Goal: Task Accomplishment & Management: Complete application form

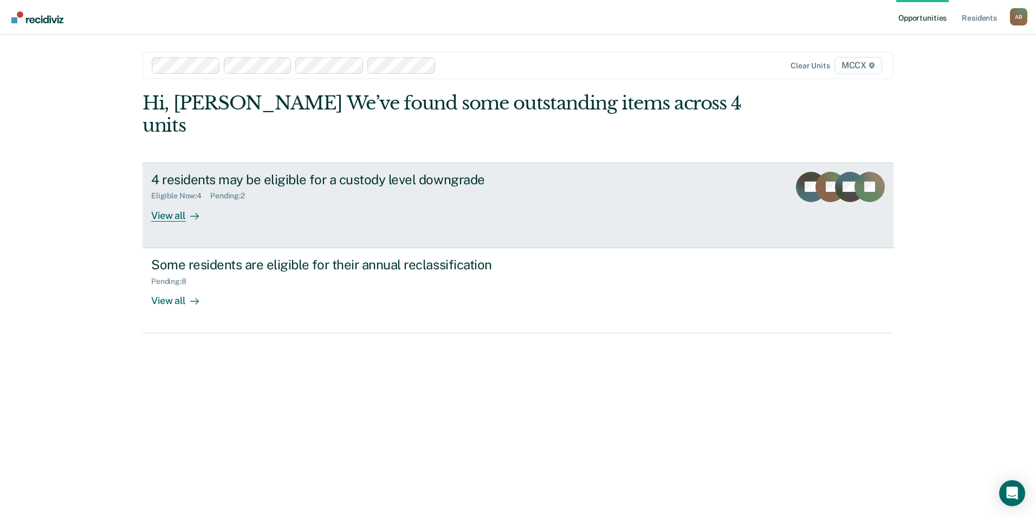
click at [184, 201] on div "View all" at bounding box center [181, 211] width 61 height 21
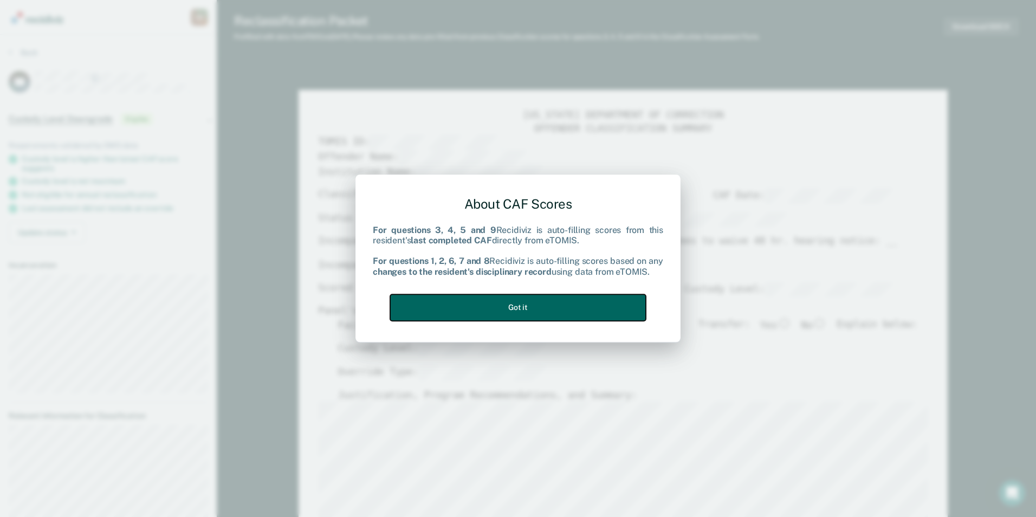
click at [505, 308] on button "Got it" at bounding box center [518, 307] width 256 height 27
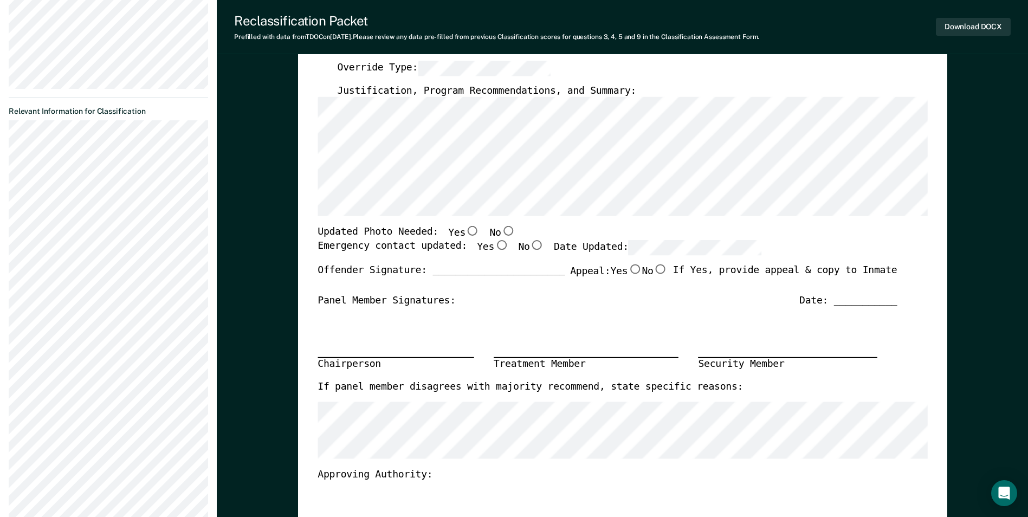
scroll to position [325, 0]
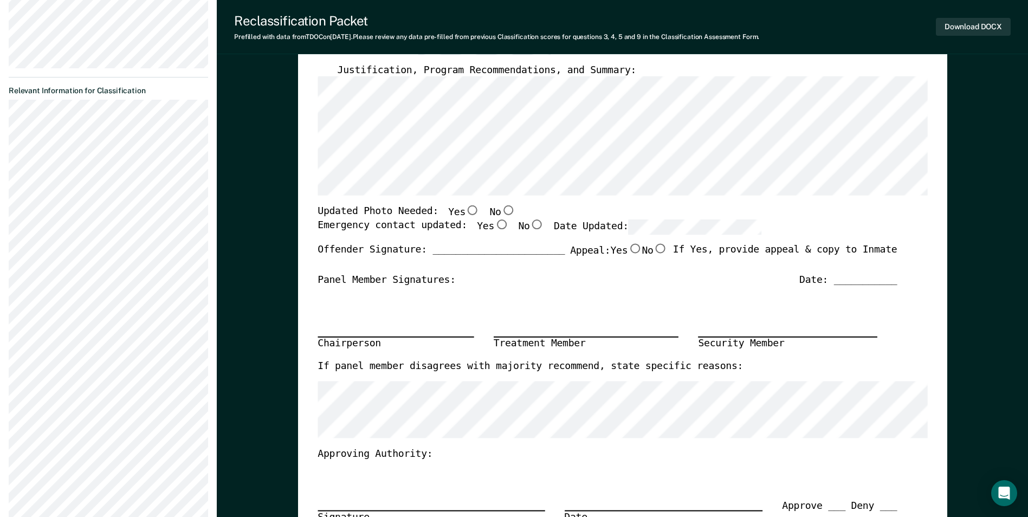
click at [466, 210] on input "Yes" at bounding box center [473, 211] width 14 height 10
type textarea "x"
radio input "true"
click at [494, 227] on input "Yes" at bounding box center [501, 225] width 14 height 10
type textarea "x"
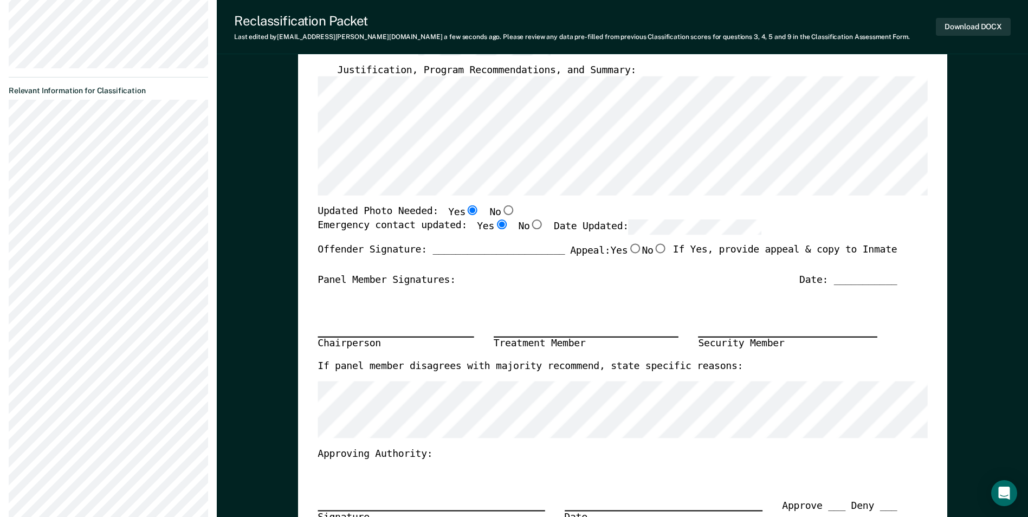
radio input "true"
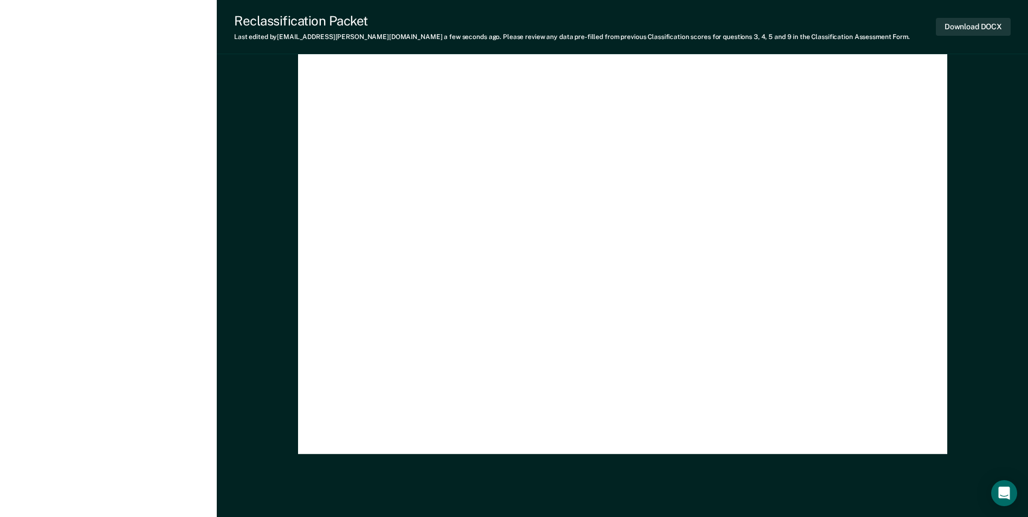
scroll to position [3165, 0]
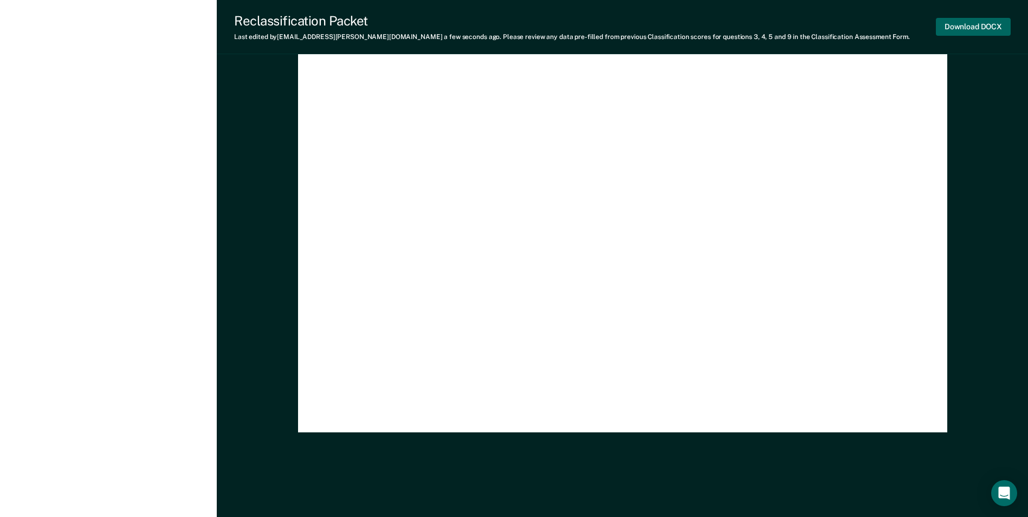
click at [956, 19] on div "Download DOCX" at bounding box center [973, 27] width 75 height 28
click at [956, 25] on button "Download DOCX" at bounding box center [973, 27] width 75 height 18
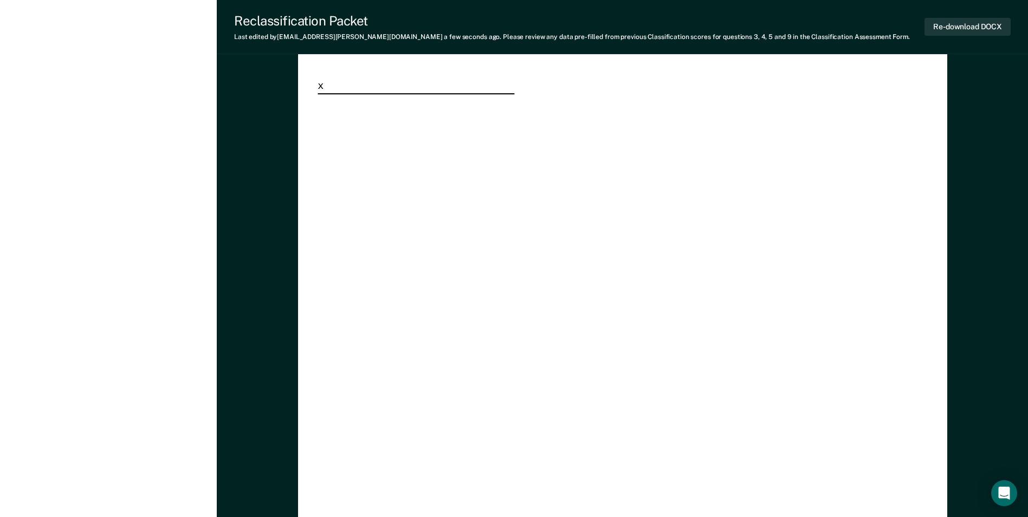
scroll to position [2894, 0]
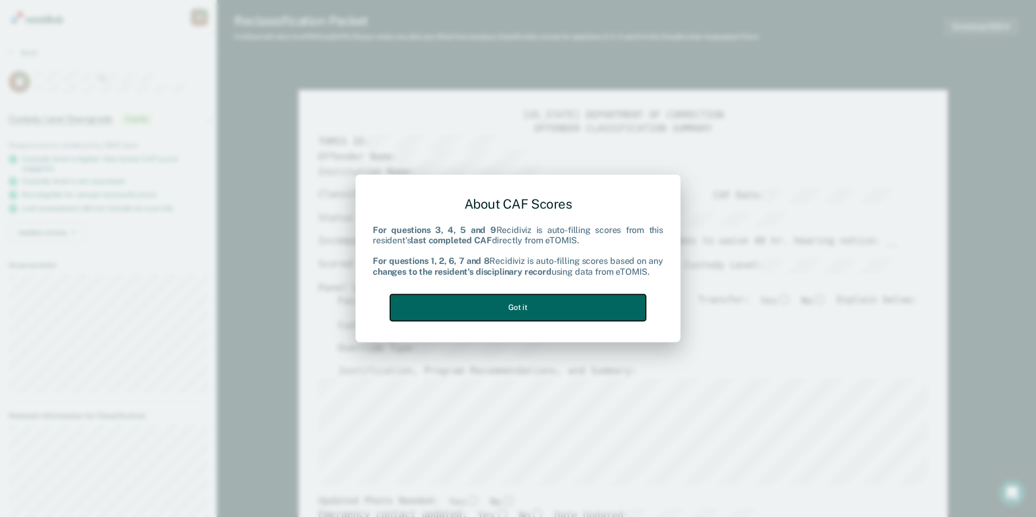
click at [595, 304] on button "Got it" at bounding box center [518, 307] width 256 height 27
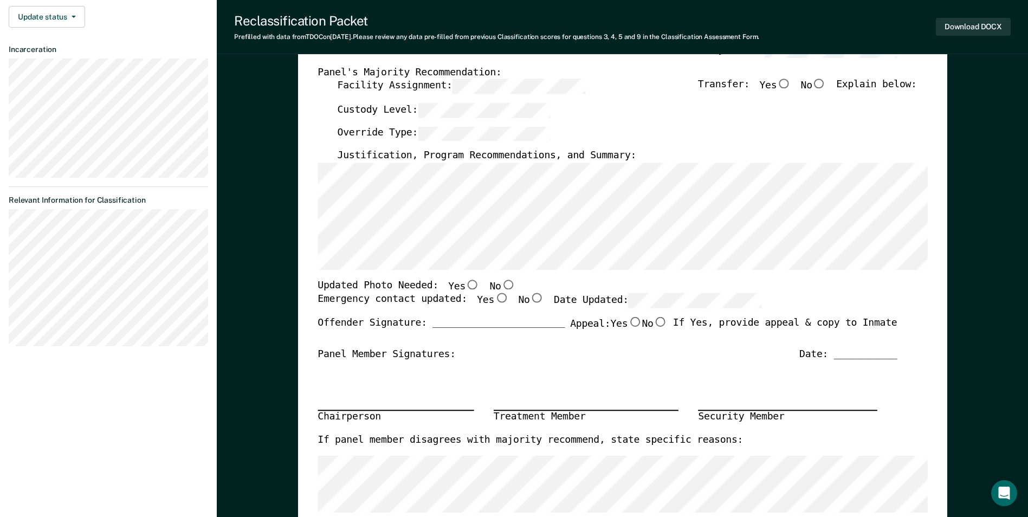
scroll to position [217, 0]
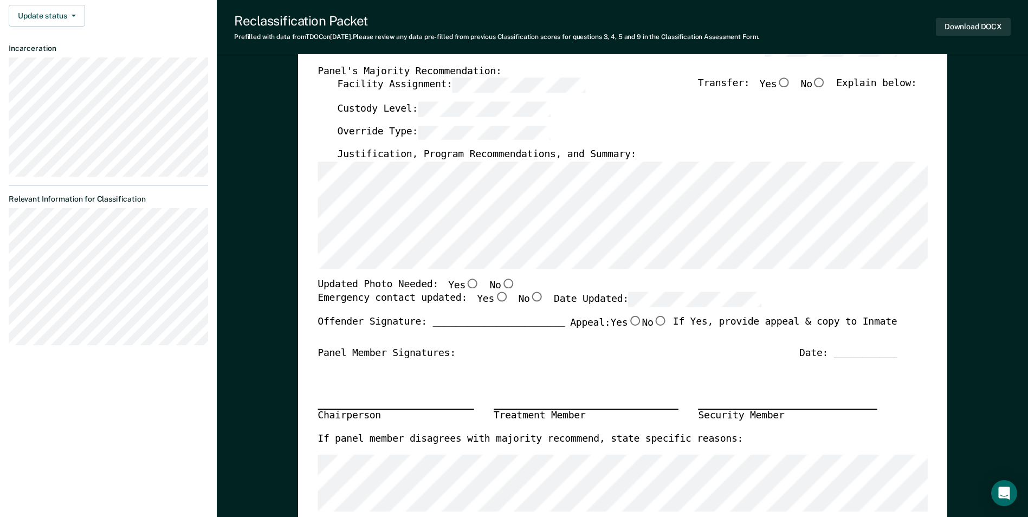
click at [501, 281] on input "No" at bounding box center [508, 284] width 14 height 10
type textarea "x"
radio input "true"
click at [494, 295] on input "Yes" at bounding box center [501, 298] width 14 height 10
type textarea "x"
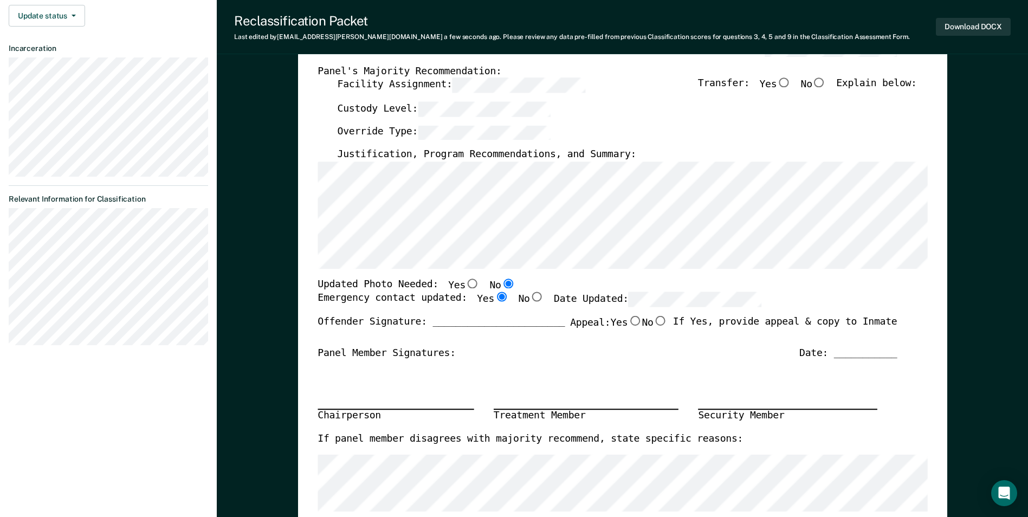
radio input "true"
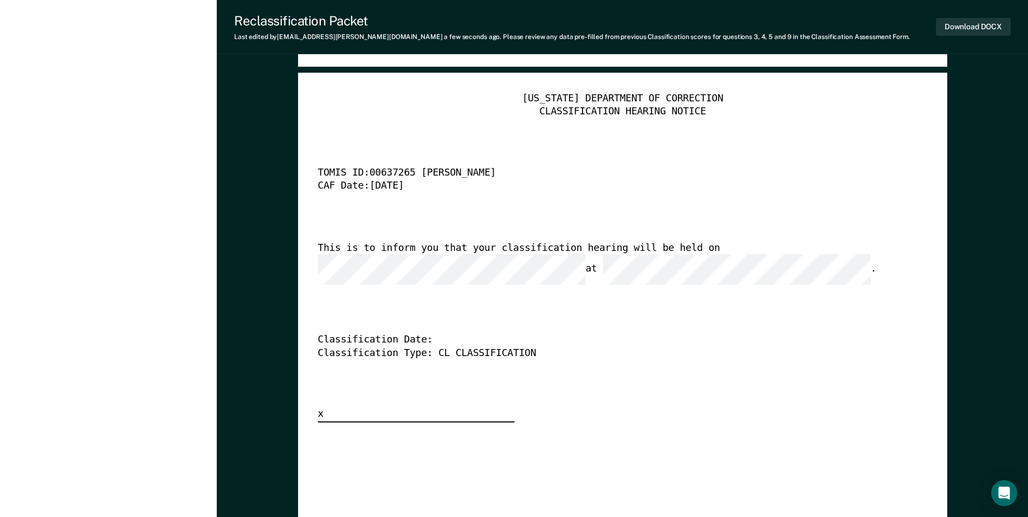
scroll to position [2710, 0]
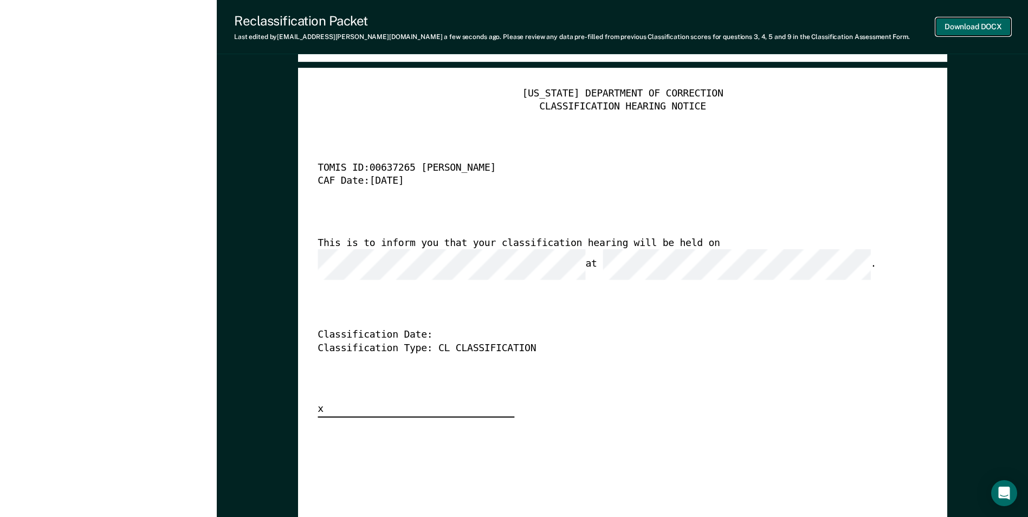
drag, startPoint x: 969, startPoint y: 26, endPoint x: 956, endPoint y: 34, distance: 15.1
click at [970, 25] on button "Download DOCX" at bounding box center [973, 27] width 75 height 18
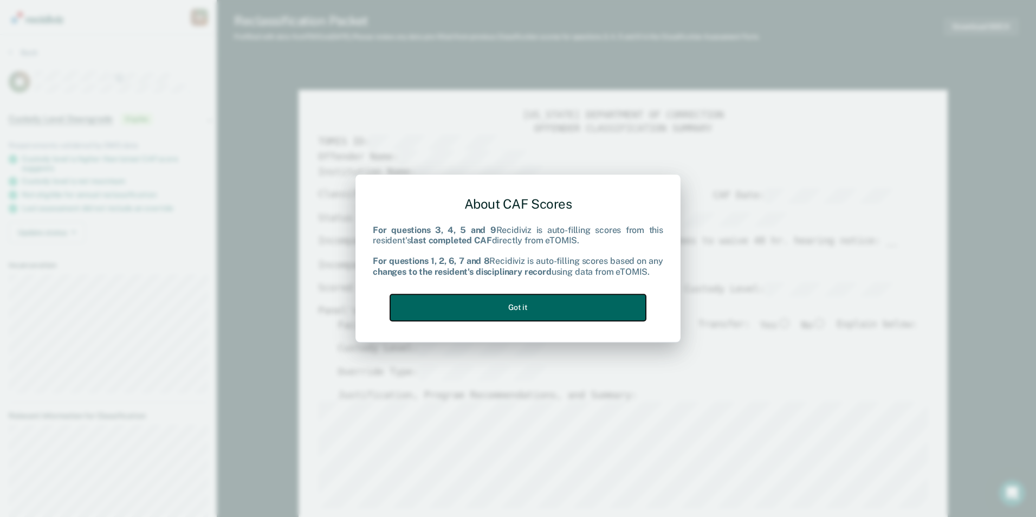
click at [465, 301] on button "Got it" at bounding box center [518, 307] width 256 height 27
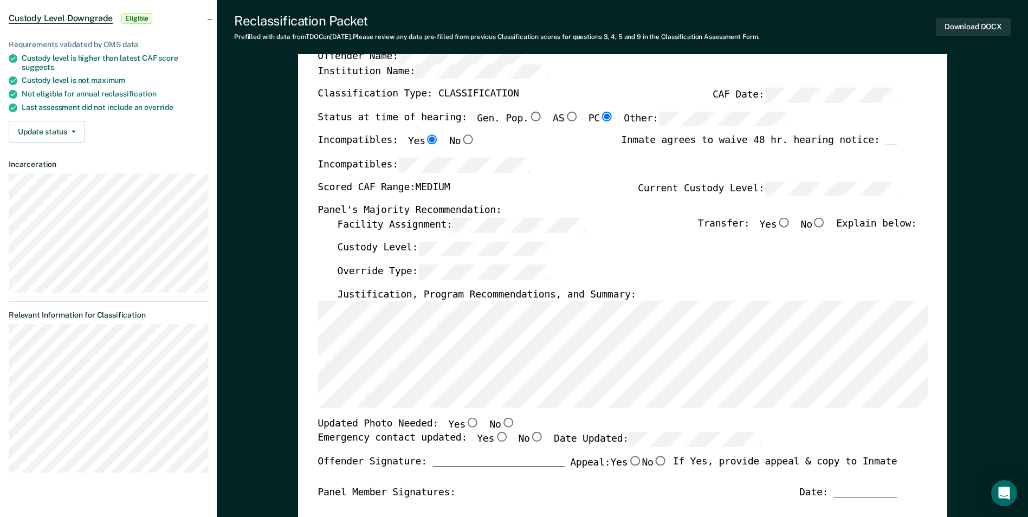
scroll to position [108, 0]
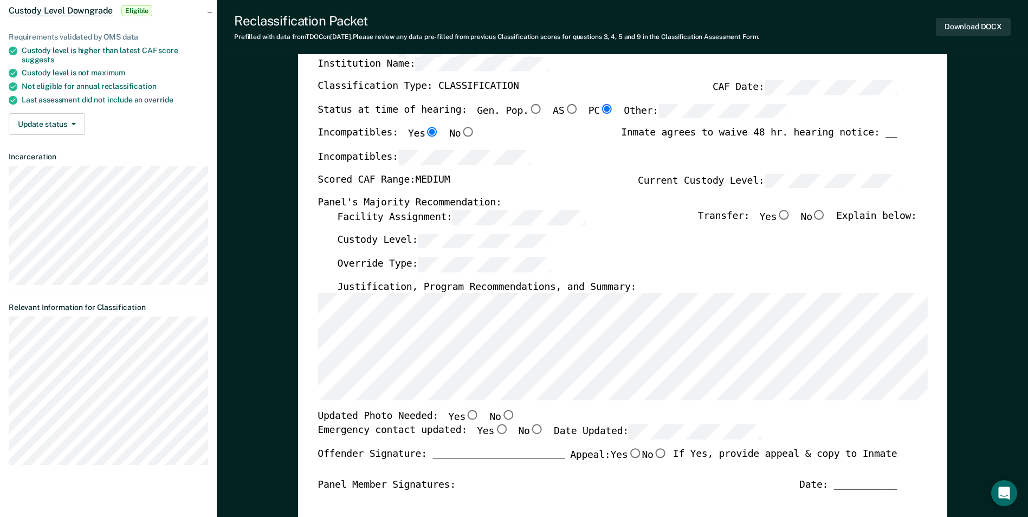
click at [827, 216] on input "No" at bounding box center [819, 215] width 14 height 10
type textarea "x"
radio input "true"
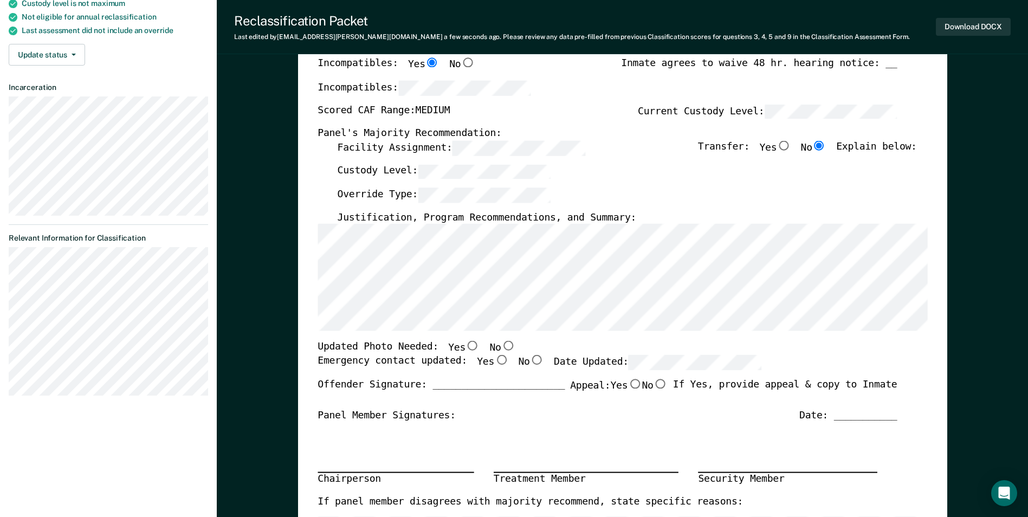
scroll to position [217, 0]
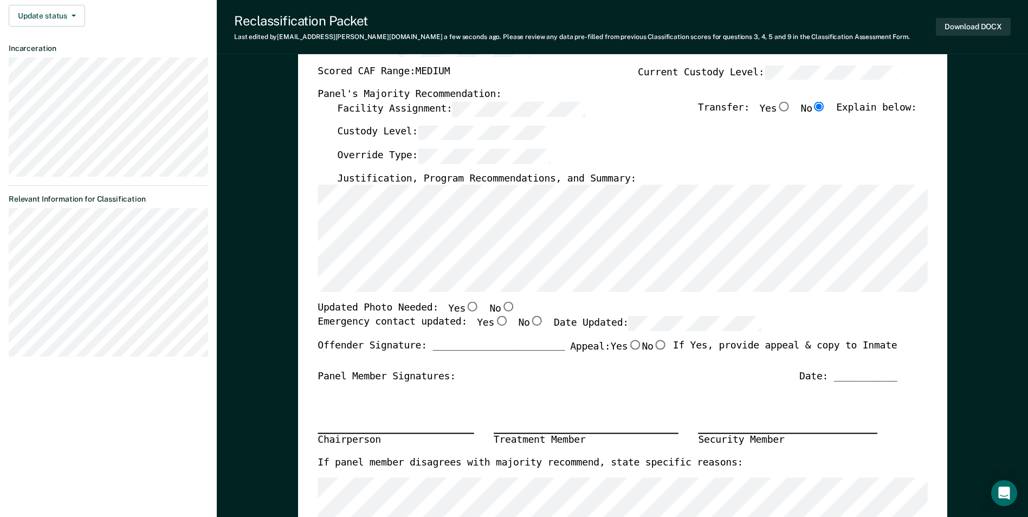
drag, startPoint x: 493, startPoint y: 309, endPoint x: 492, endPoint y: 301, distance: 8.1
click at [492, 302] on div "[US_STATE] DEPARTMENT OF CORRECTION OFFENDER CLASSIFICATION SUMMARY TOMIS ID: O…" at bounding box center [623, 301] width 610 height 816
click at [494, 325] on input "Yes" at bounding box center [501, 321] width 14 height 10
type textarea "x"
radio input "true"
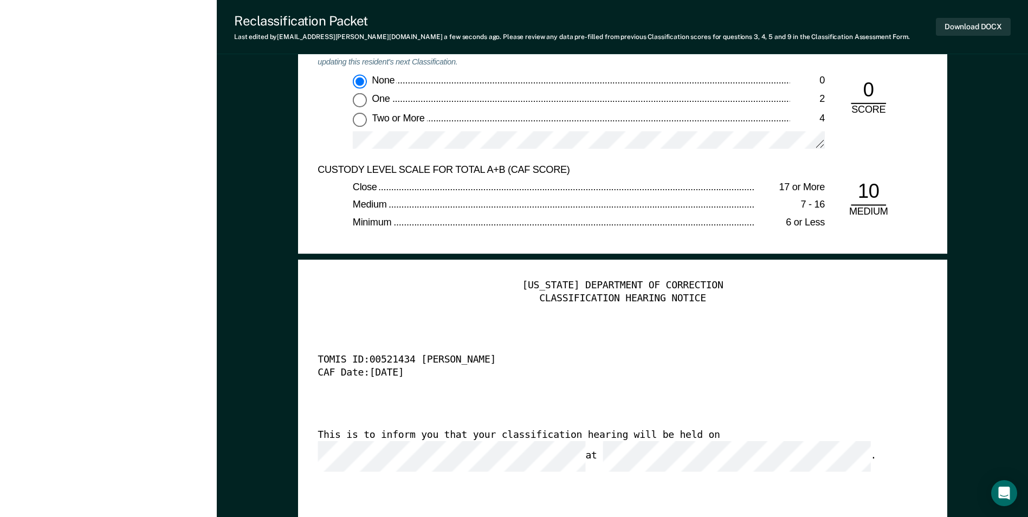
scroll to position [2764, 0]
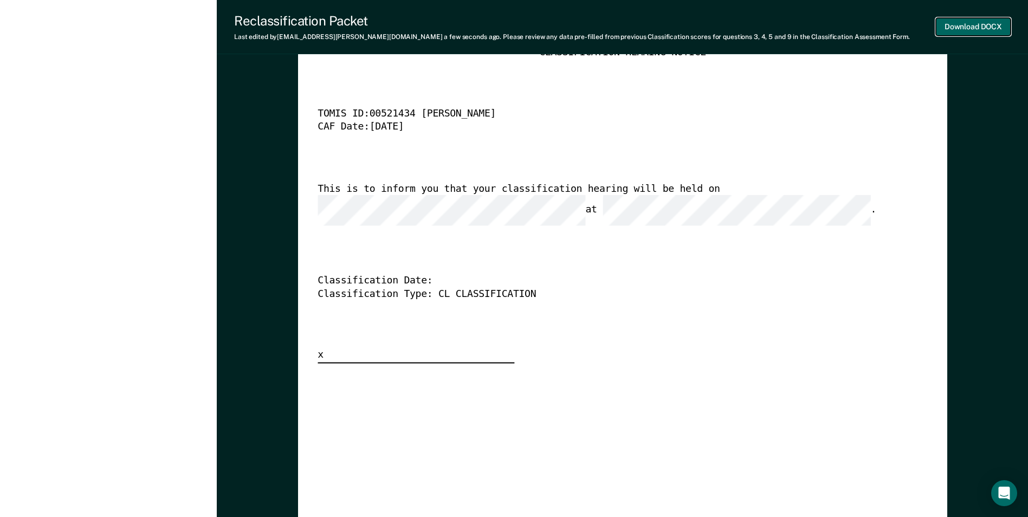
click at [951, 21] on button "Download DOCX" at bounding box center [973, 27] width 75 height 18
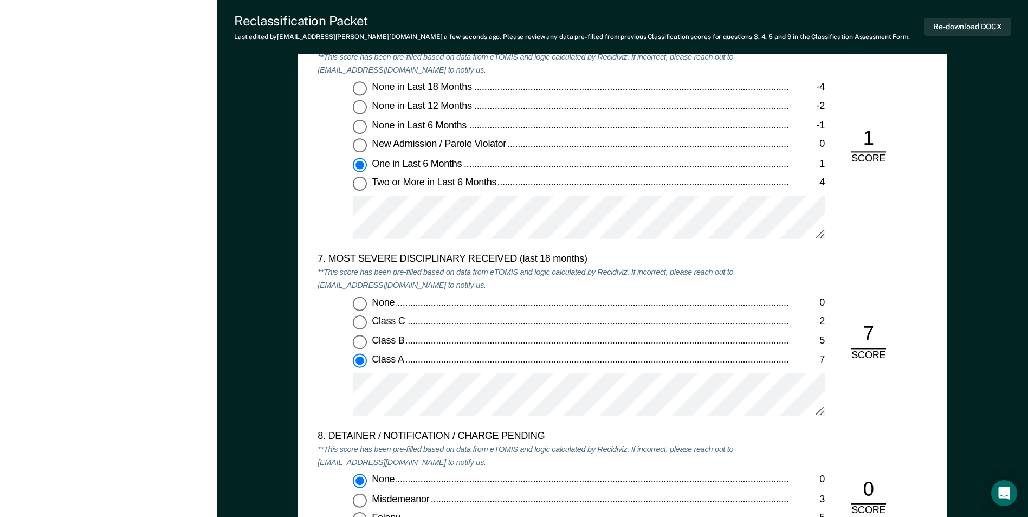
scroll to position [1789, 0]
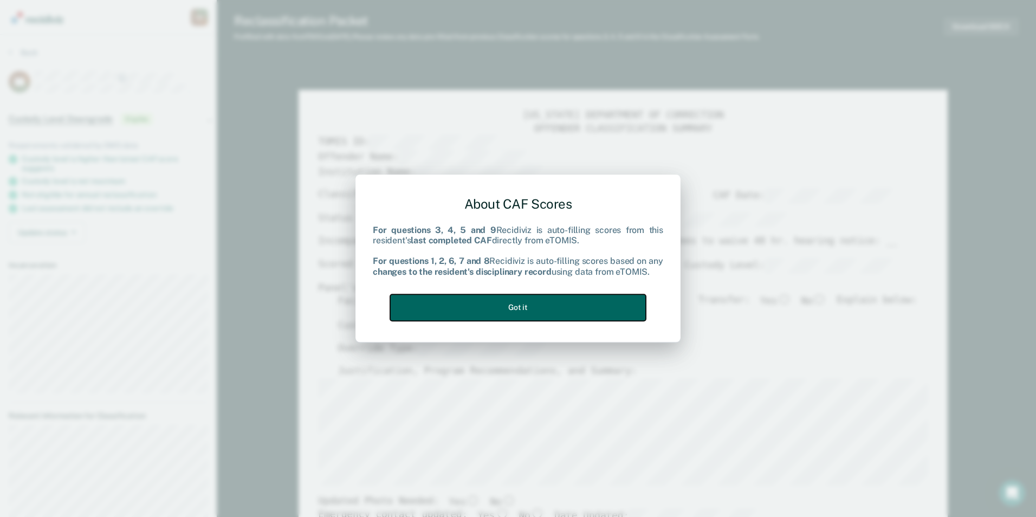
click at [577, 306] on button "Got it" at bounding box center [518, 307] width 256 height 27
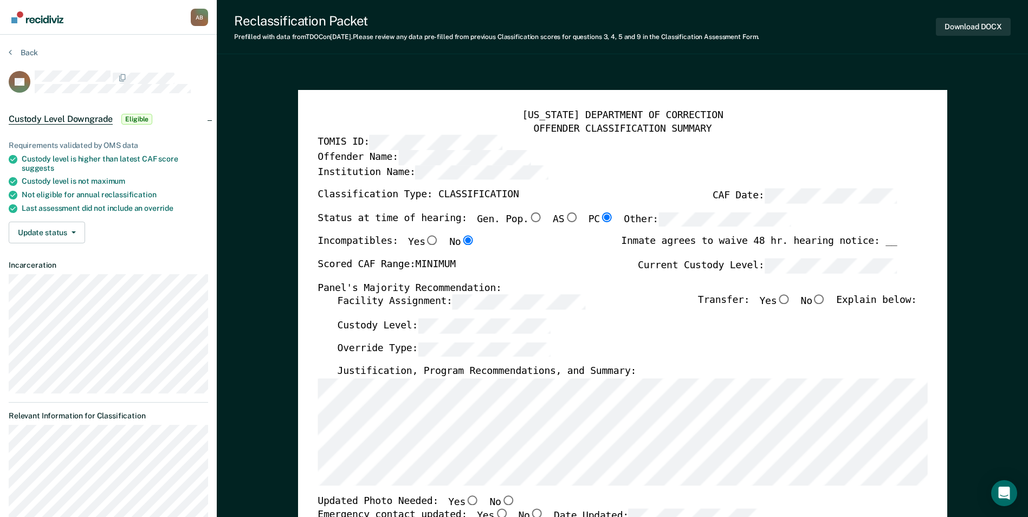
click at [822, 298] on input "No" at bounding box center [819, 300] width 14 height 10
type textarea "x"
radio input "true"
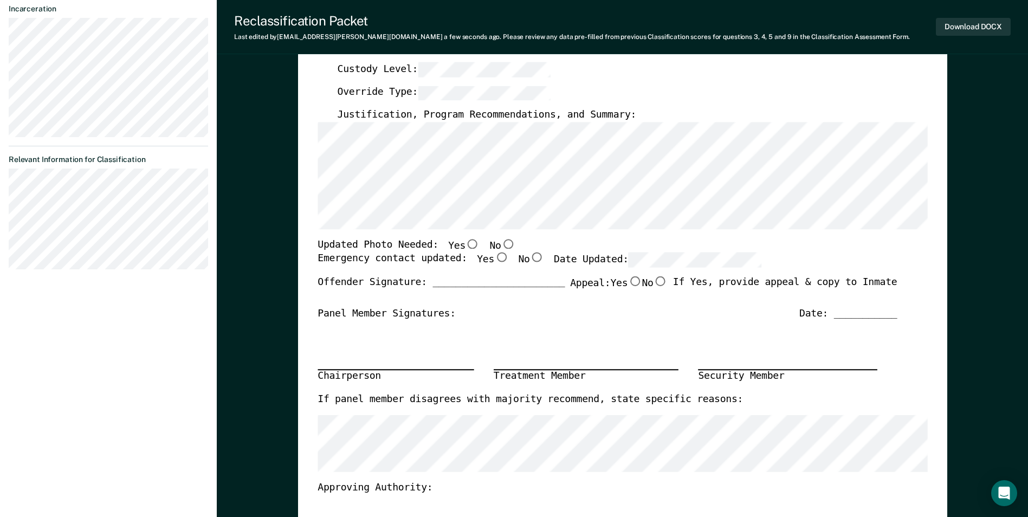
scroll to position [325, 0]
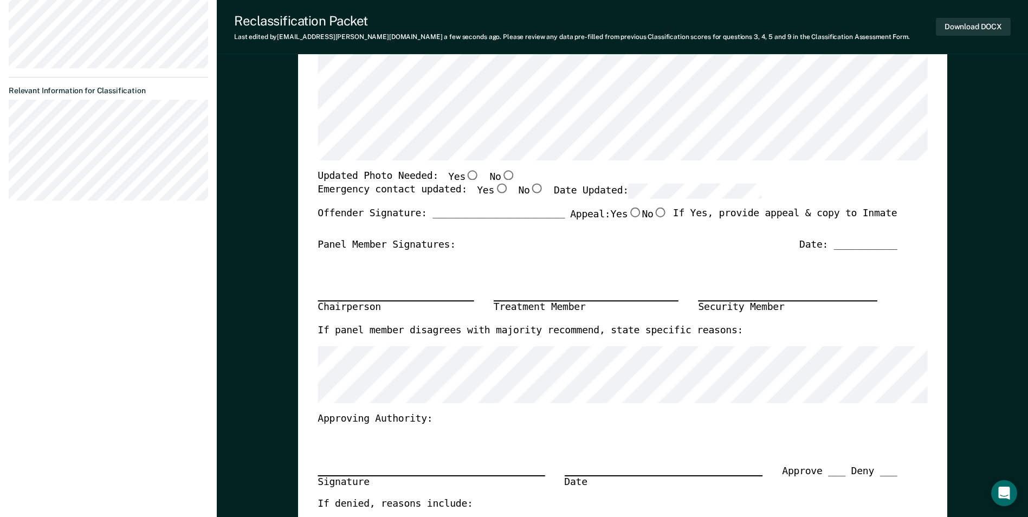
click at [501, 172] on input "No" at bounding box center [508, 175] width 14 height 10
type textarea "x"
radio input "true"
click at [494, 186] on input "Yes" at bounding box center [501, 189] width 14 height 10
type textarea "x"
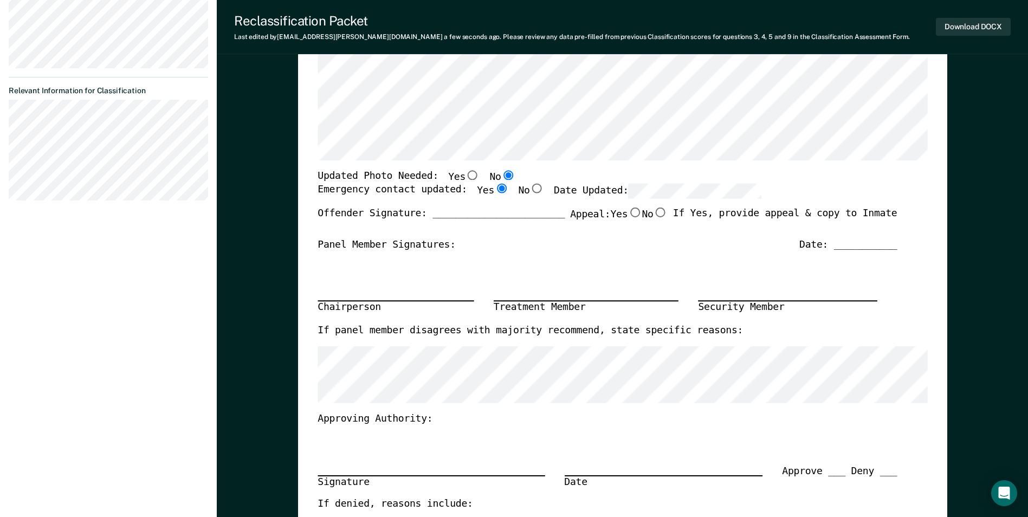
radio input "true"
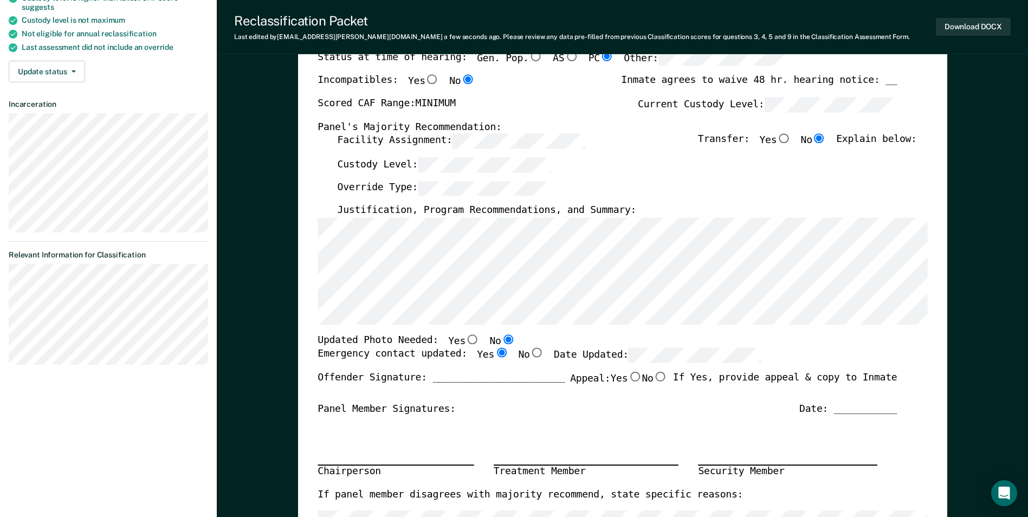
scroll to position [0, 0]
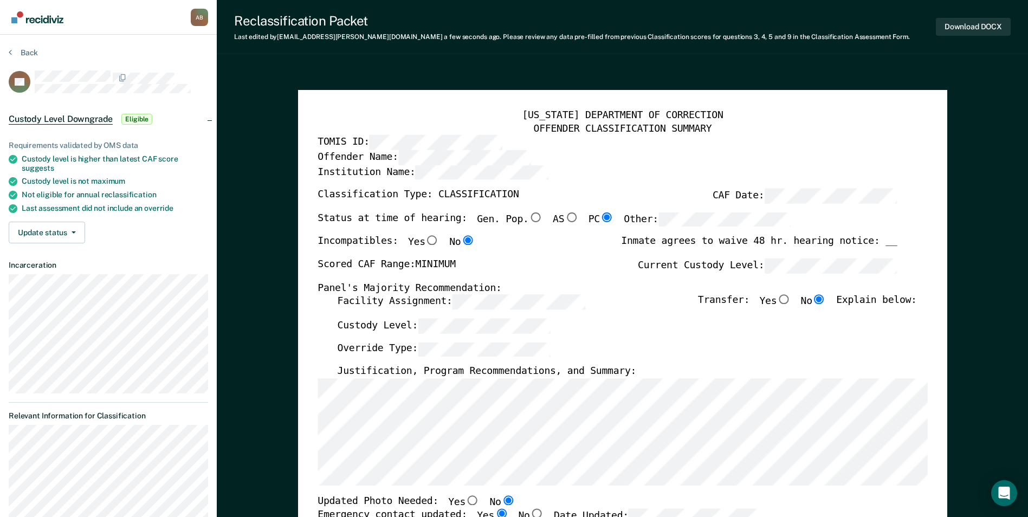
click at [701, 328] on div "Custody Level:" at bounding box center [626, 331] width 579 height 24
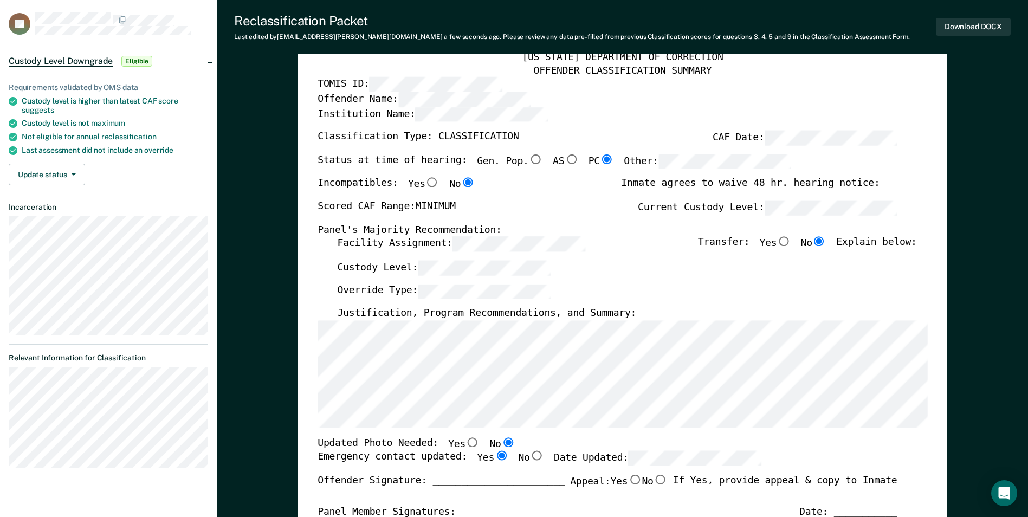
scroll to position [217, 0]
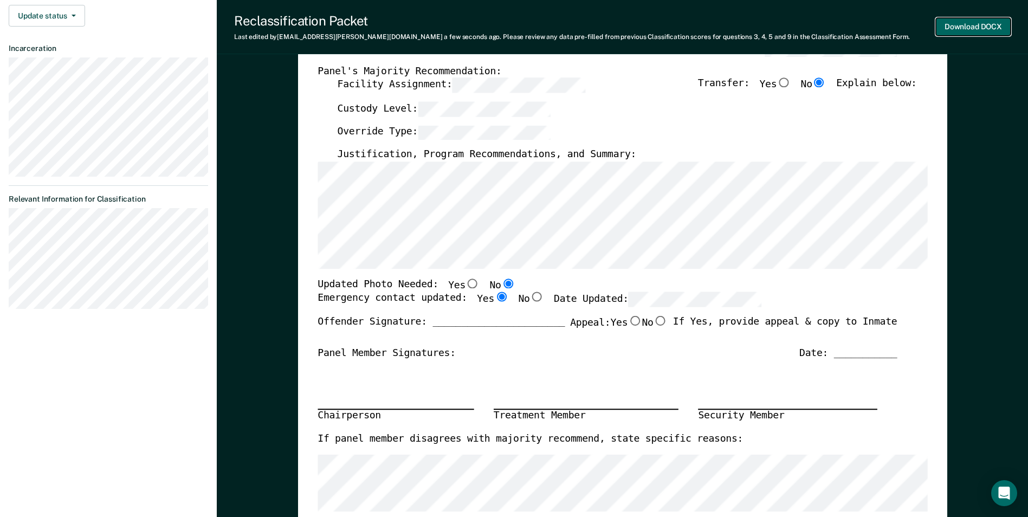
click at [948, 22] on button "Download DOCX" at bounding box center [973, 27] width 75 height 18
type textarea "x"
